Goal: Task Accomplishment & Management: Use online tool/utility

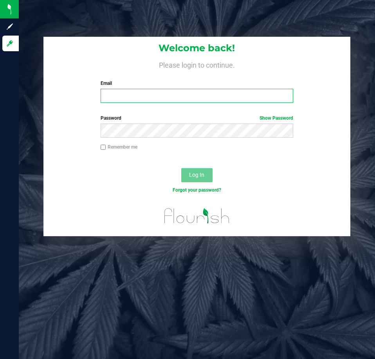
click at [129, 94] on input "Email" at bounding box center [196, 96] width 192 height 14
type input "[EMAIL_ADDRESS][DOMAIN_NAME]"
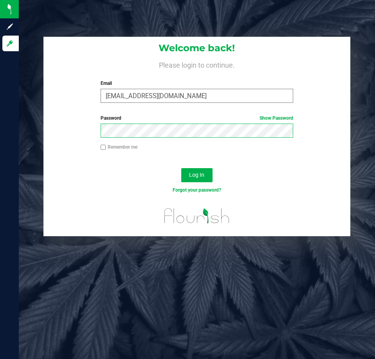
click at [181, 168] on button "Log In" at bounding box center [196, 175] width 31 height 14
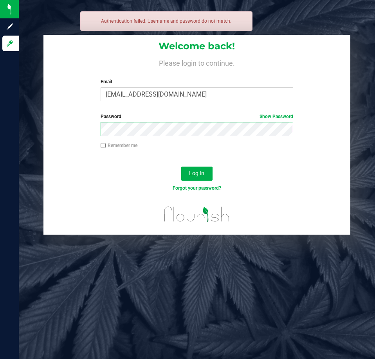
click at [181, 167] on button "Log In" at bounding box center [196, 174] width 31 height 14
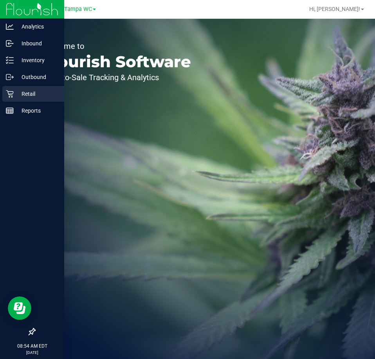
click at [7, 91] on icon at bounding box center [10, 94] width 8 height 8
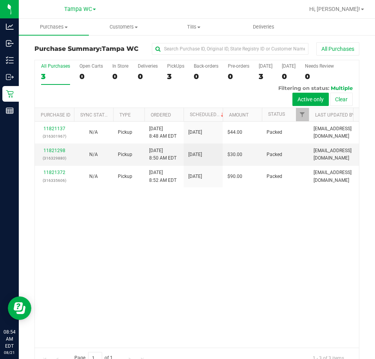
click at [155, 288] on div "11821137 (316301967) N/A Pickup [DATE] 8:48 AM EDT 8/21/2025 $44.00 Packed [EMA…" at bounding box center [197, 235] width 324 height 226
click at [291, 270] on div "11821137 (316301967) N/A Pickup [DATE] 8:48 AM EDT 8/21/2025 $44.00 Packed [EMA…" at bounding box center [197, 235] width 324 height 226
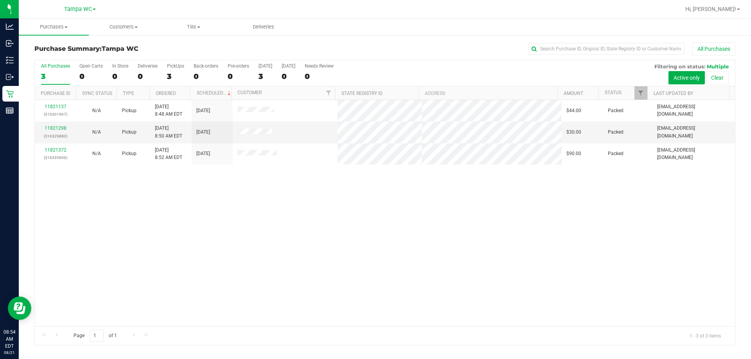
click at [330, 219] on div "11821137 (316301967) N/A Pickup [DATE] 8:48 AM EDT 8/21/2025 $44.00 Packed [EMA…" at bounding box center [385, 213] width 700 height 226
click at [188, 28] on span "Tills" at bounding box center [193, 26] width 69 height 7
click at [185, 46] on span "Manage tills" at bounding box center [184, 47] width 53 height 7
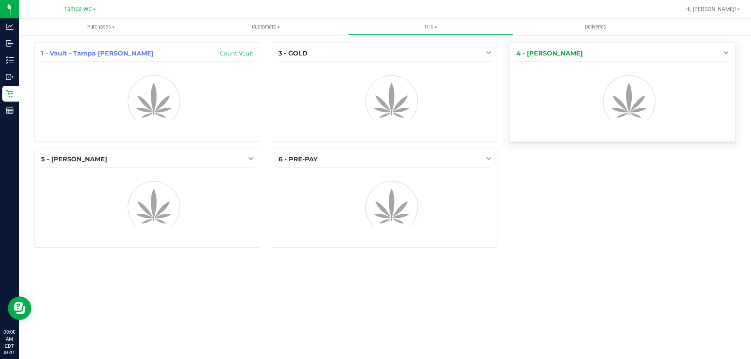
click at [374, 55] on icon at bounding box center [725, 52] width 5 height 5
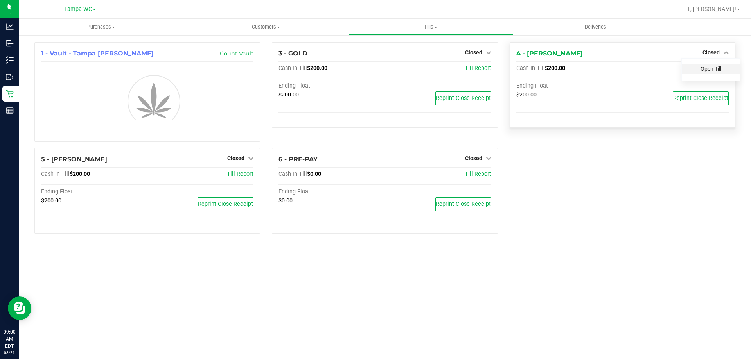
click at [374, 66] on link "Open Till" at bounding box center [710, 69] width 21 height 6
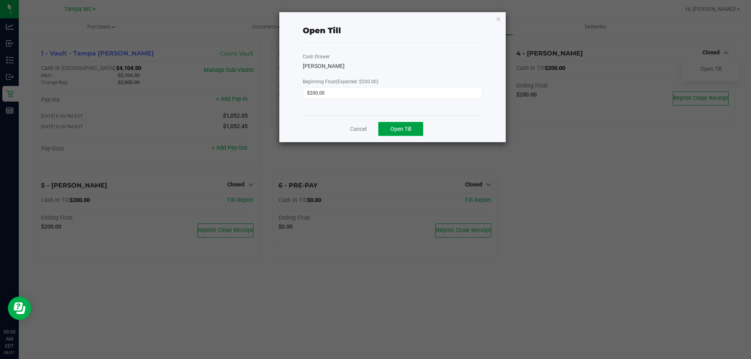
click at [374, 129] on span "Open Till" at bounding box center [400, 129] width 21 height 6
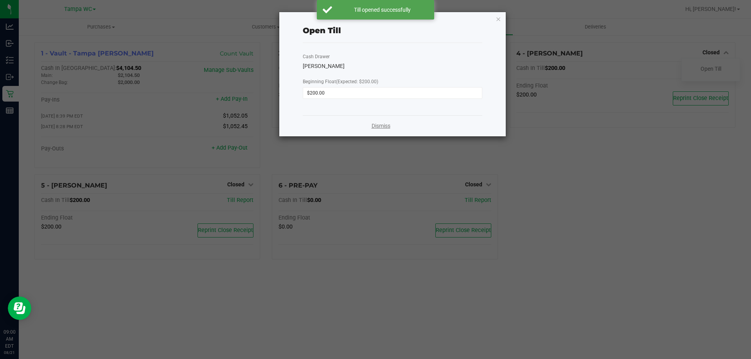
click at [374, 123] on link "Dismiss" at bounding box center [380, 126] width 19 height 8
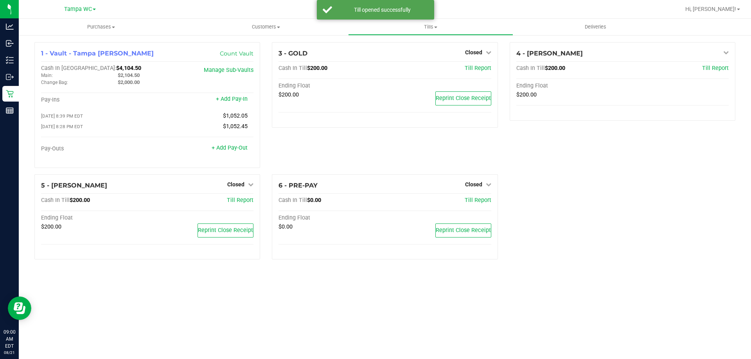
click at [374, 288] on div "Purchases Summary of purchases Fulfillment All purchases Customers All customer…" at bounding box center [385, 189] width 732 height 341
click at [242, 185] on span "Closed" at bounding box center [235, 184] width 17 height 6
click at [238, 199] on link "Open Till" at bounding box center [235, 200] width 21 height 6
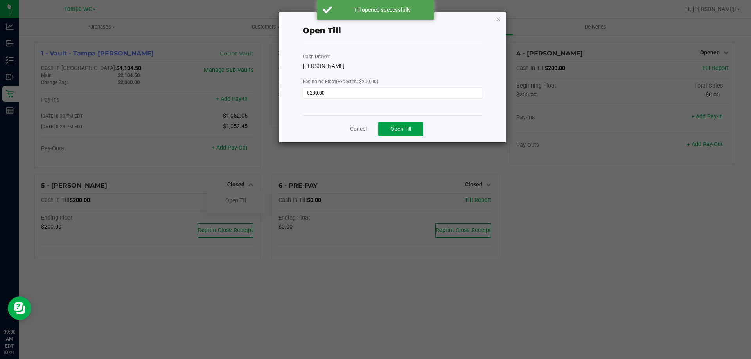
click at [374, 134] on button "Open Till" at bounding box center [400, 129] width 45 height 14
click at [374, 207] on ngb-modal-window "Open Till Cash Drawer WILLOW-SMITH Beginning Float (Expected: $200.00) $200.00 …" at bounding box center [378, 179] width 756 height 359
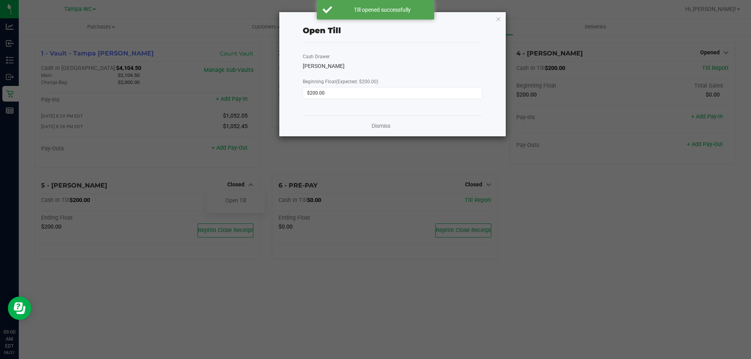
click at [374, 224] on ngb-modal-window "Open Till Cash Drawer WILLOW-SMITH Beginning Float (Expected: $200.00) $200.00 …" at bounding box center [378, 179] width 756 height 359
click at [374, 17] on icon "button" at bounding box center [497, 18] width 5 height 9
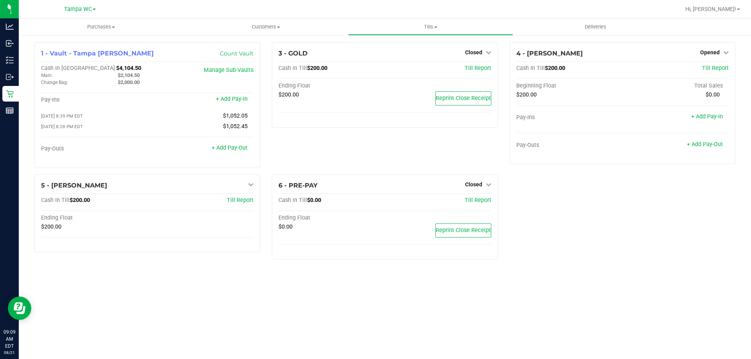
click at [353, 151] on div "3 - GOLD Closed Open Till Cash In Till $200.00 Till Report Ending Float $200.00…" at bounding box center [384, 108] width 237 height 132
